Goal: Browse casually

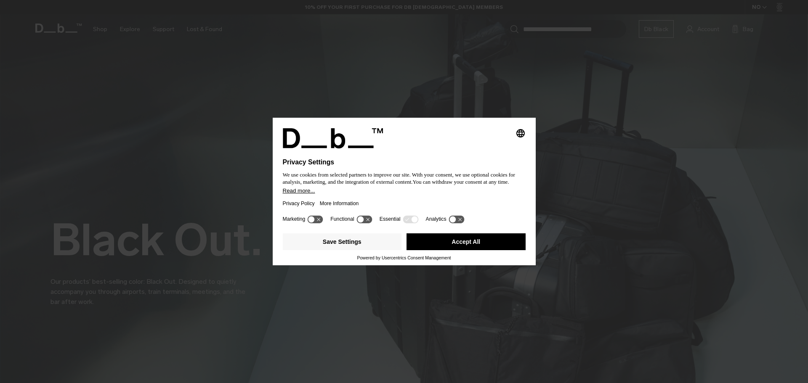
click at [453, 240] on button "Accept All" at bounding box center [465, 242] width 119 height 17
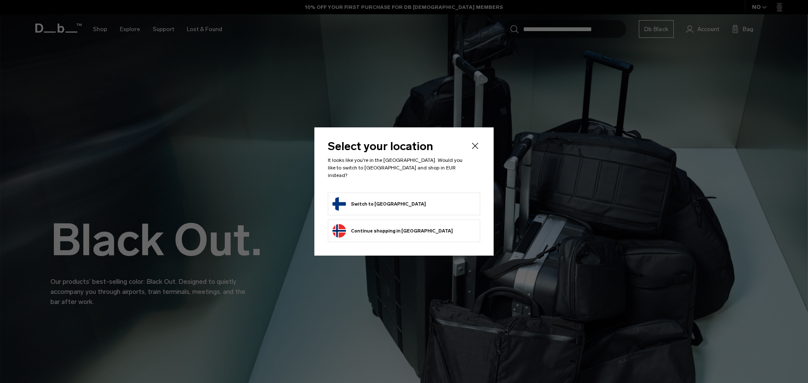
click at [359, 199] on button "Switch to Finland" at bounding box center [378, 203] width 93 height 13
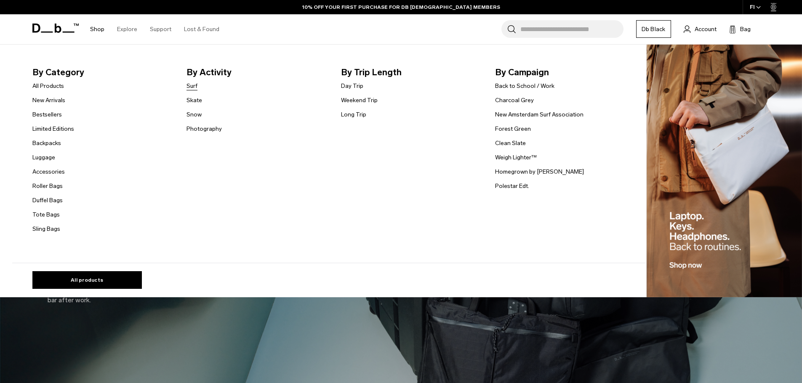
click at [196, 88] on link "Surf" at bounding box center [191, 86] width 11 height 9
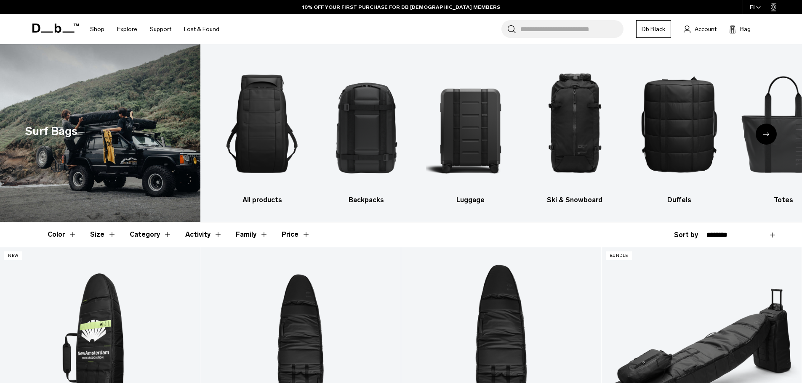
click at [48, 24] on icon at bounding box center [55, 28] width 46 height 9
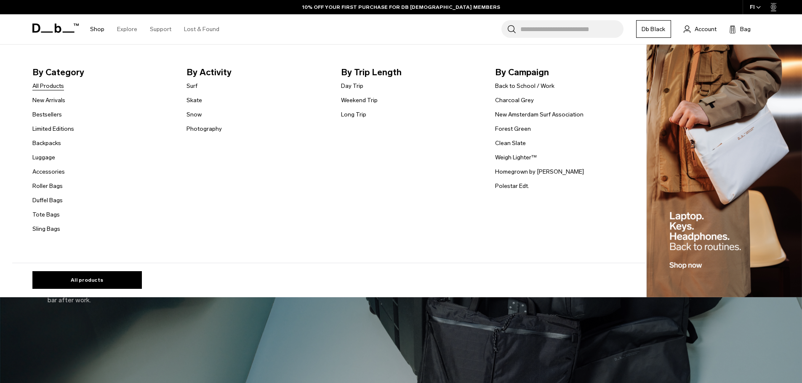
click at [54, 88] on link "All Products" at bounding box center [48, 86] width 32 height 9
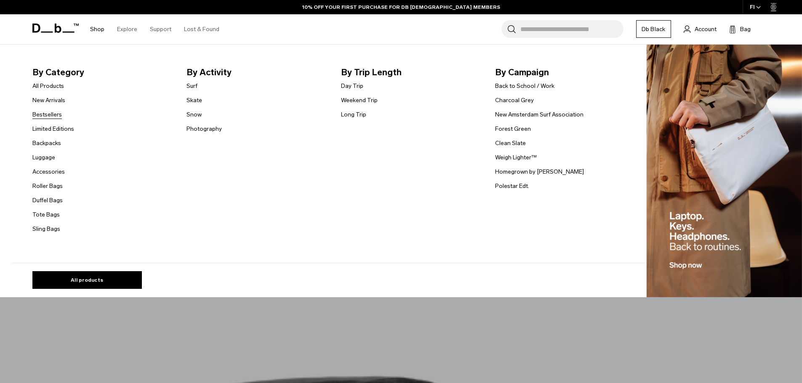
click at [54, 114] on link "Bestsellers" at bounding box center [46, 114] width 29 height 9
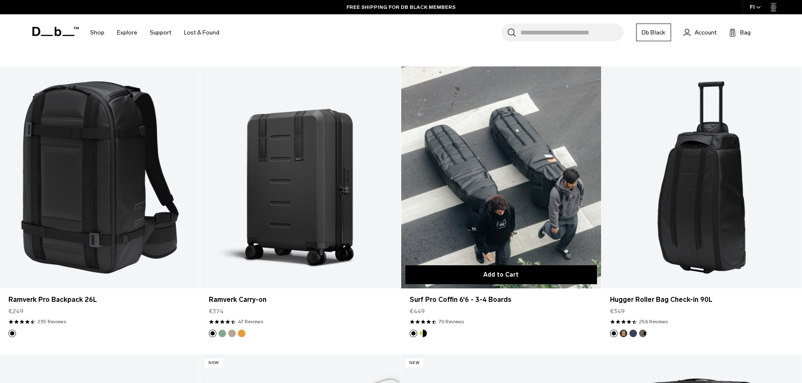
scroll to position [1389, 0]
